Goal: Task Accomplishment & Management: Complete application form

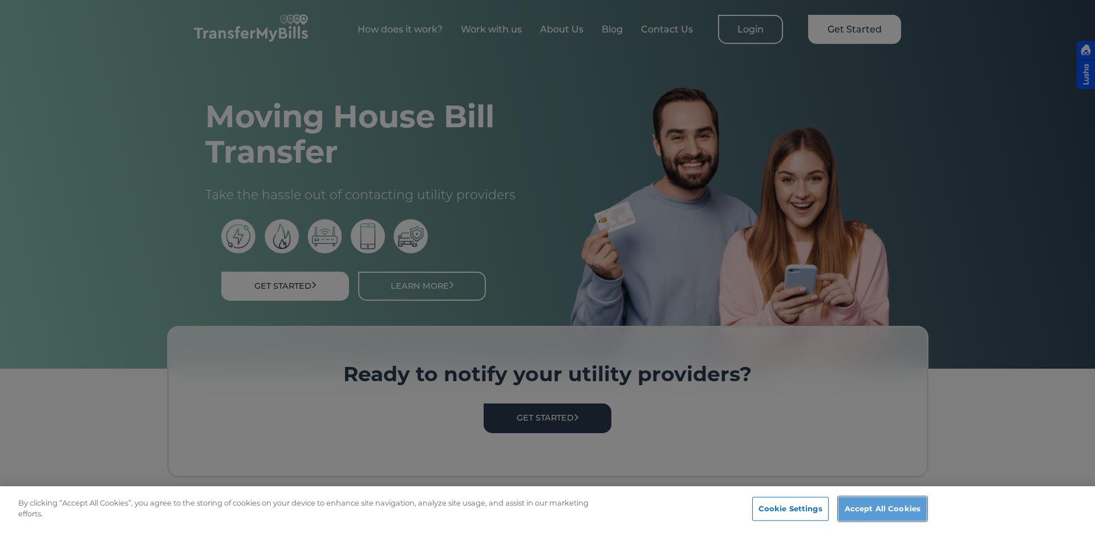
click at [877, 510] on button "Accept All Cookies" at bounding box center [883, 509] width 88 height 24
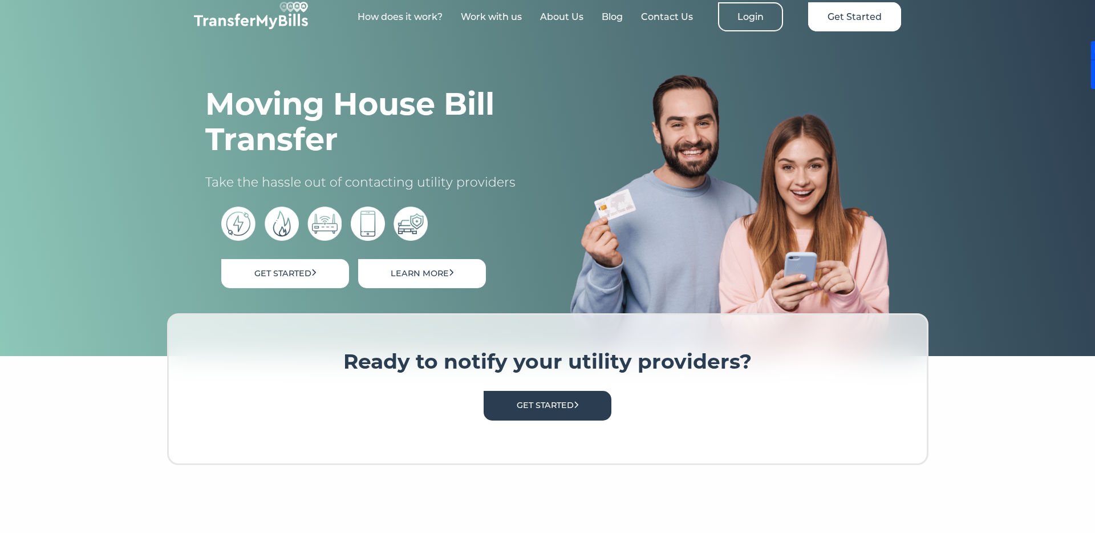
scroll to position [114, 0]
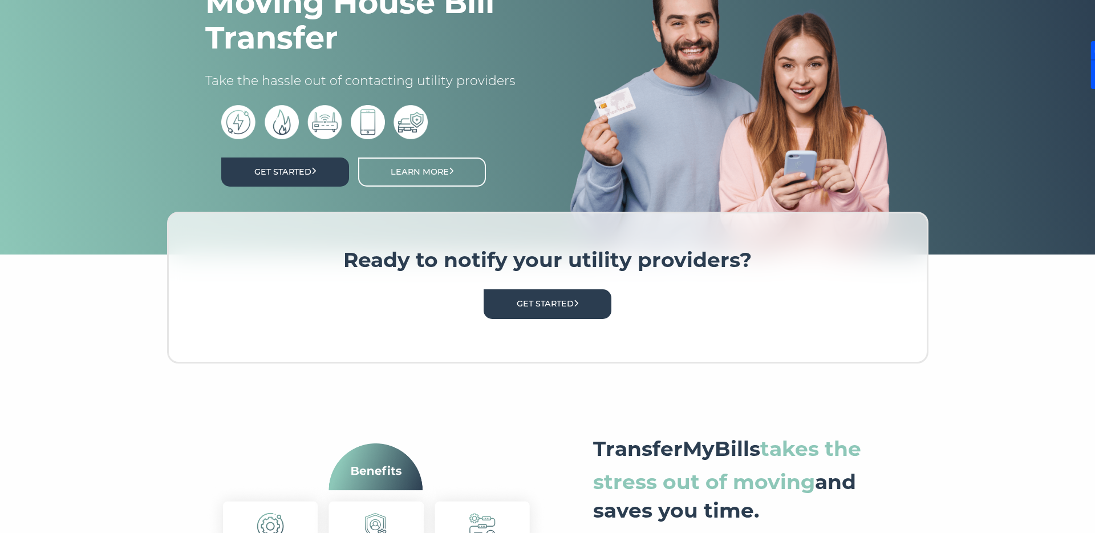
click at [298, 178] on link "Get Started" at bounding box center [285, 171] width 128 height 29
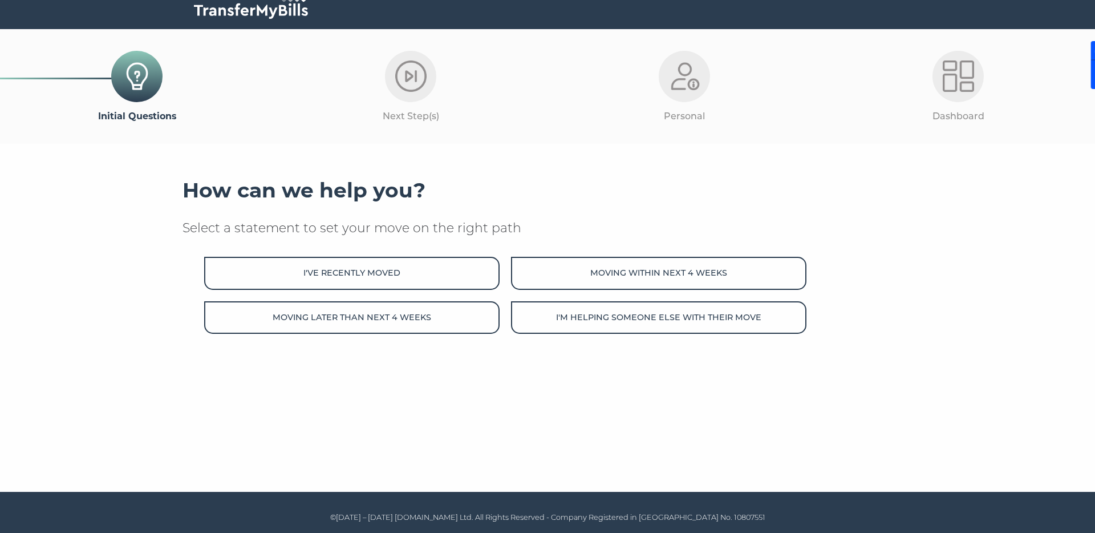
scroll to position [24, 0]
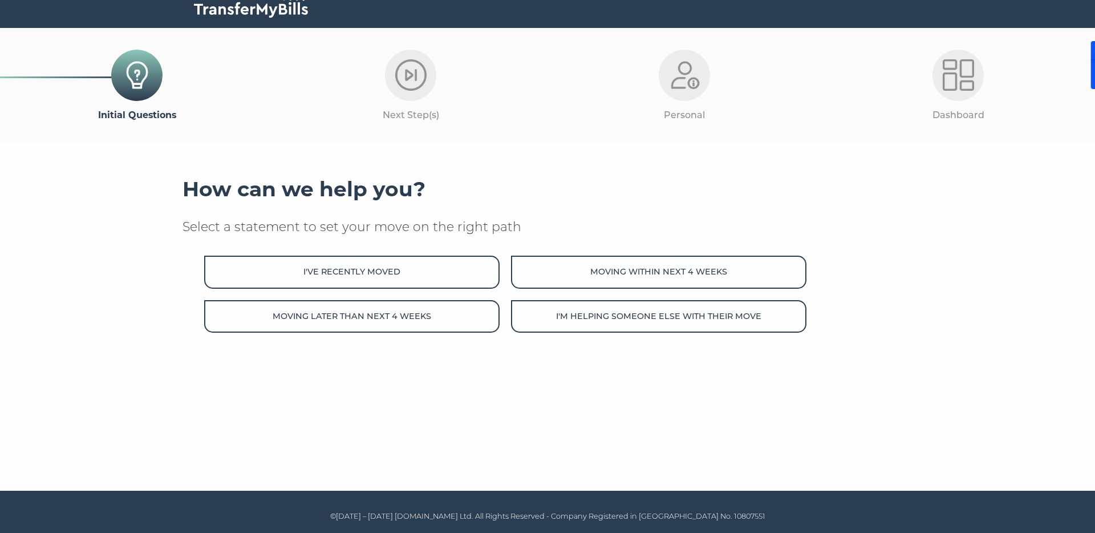
click at [328, 270] on button "I've recently moved" at bounding box center [352, 272] width 296 height 33
